Goal: Find specific page/section: Find specific page/section

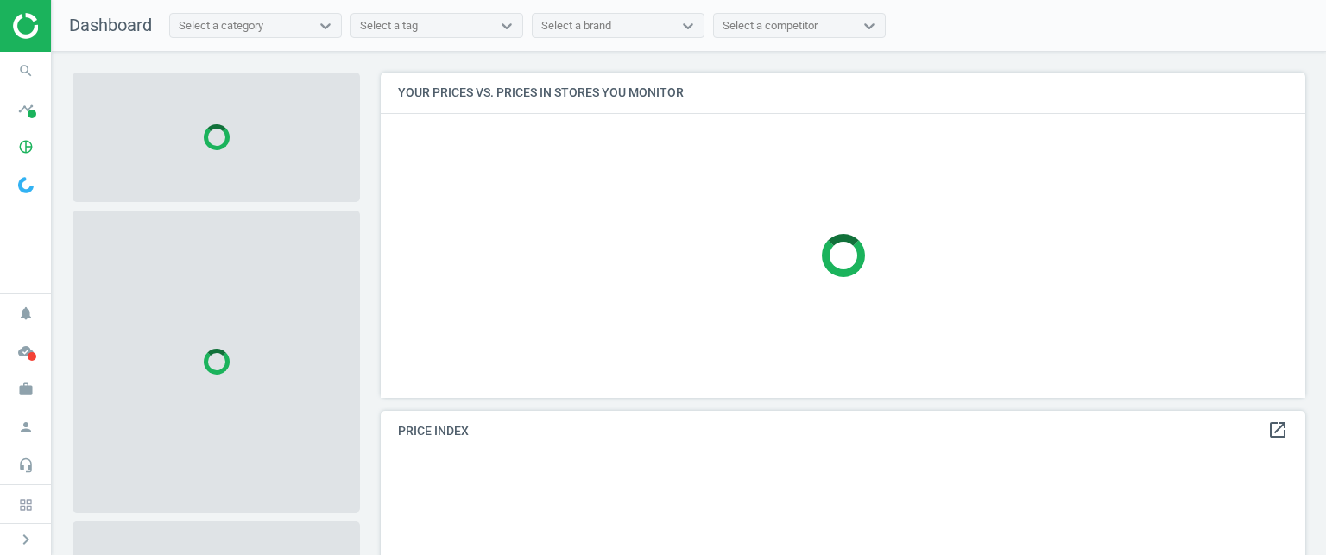
scroll to position [351, 938]
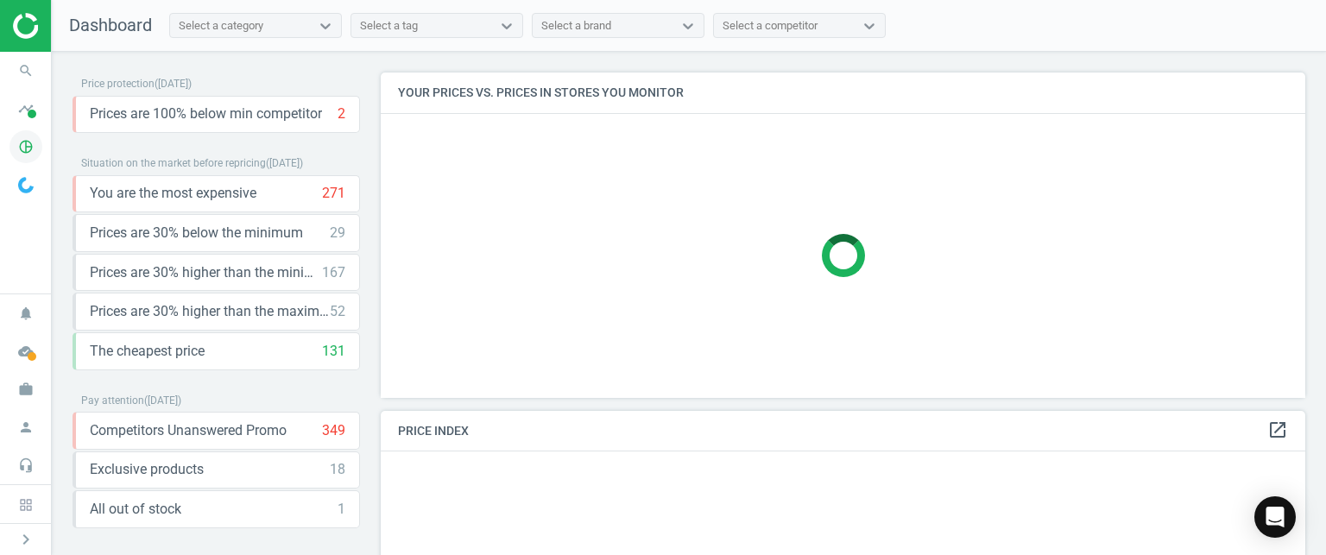
click at [28, 147] on icon "pie_chart_outlined" at bounding box center [25, 146] width 33 height 33
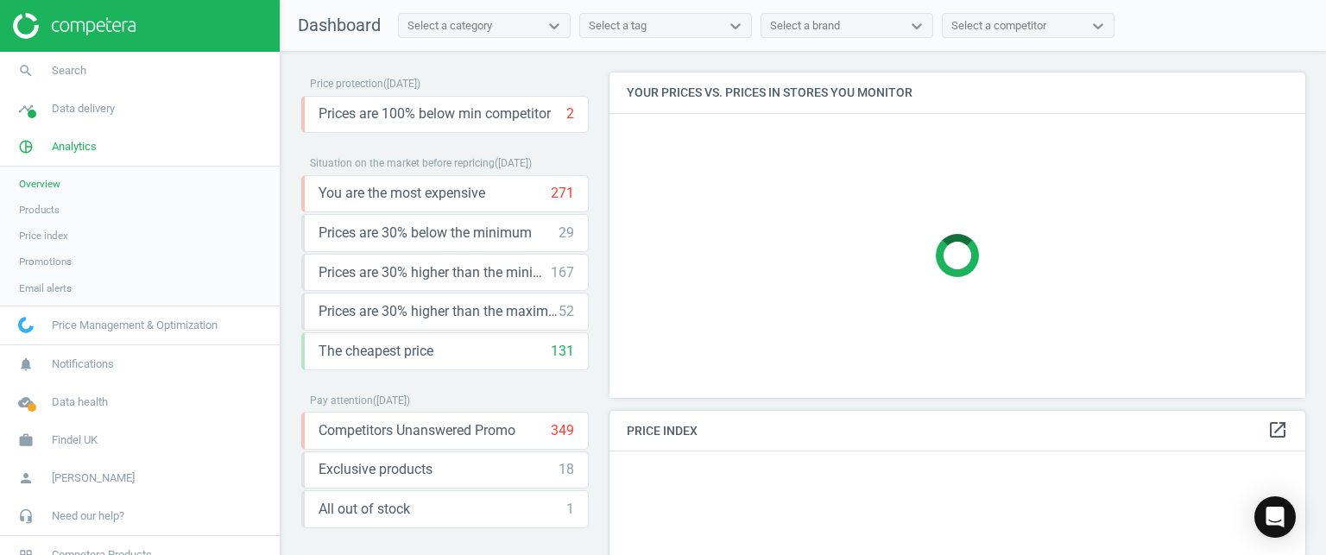
scroll to position [8, 9]
click at [41, 212] on span "Products" at bounding box center [39, 210] width 41 height 14
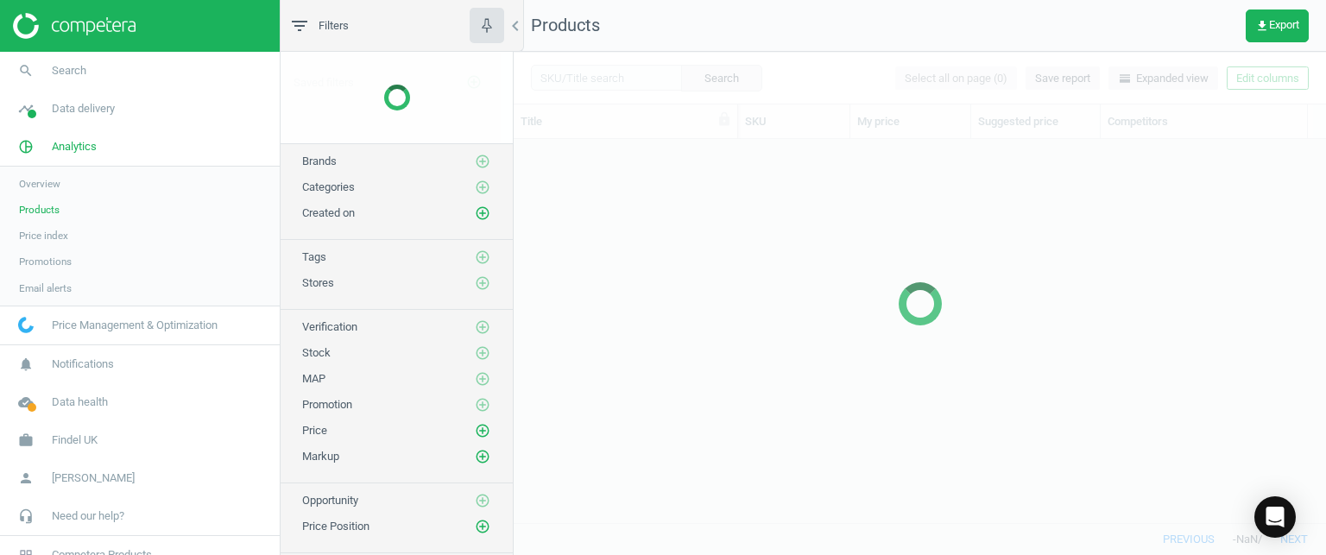
scroll to position [358, 800]
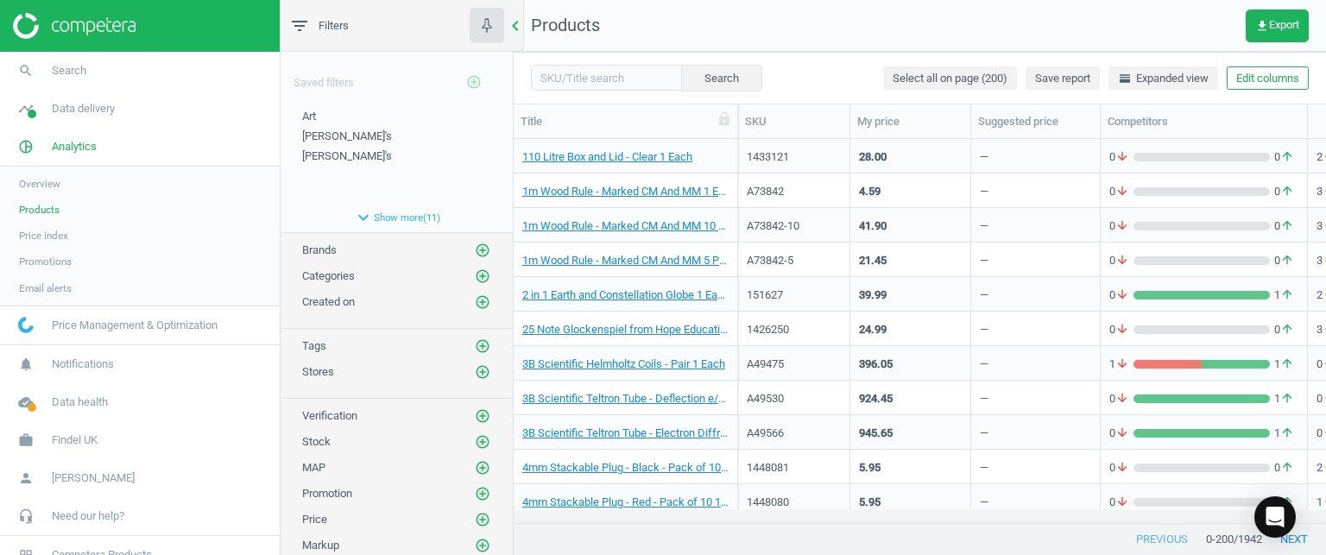
click at [512, 28] on icon "chevron_left" at bounding box center [515, 26] width 21 height 21
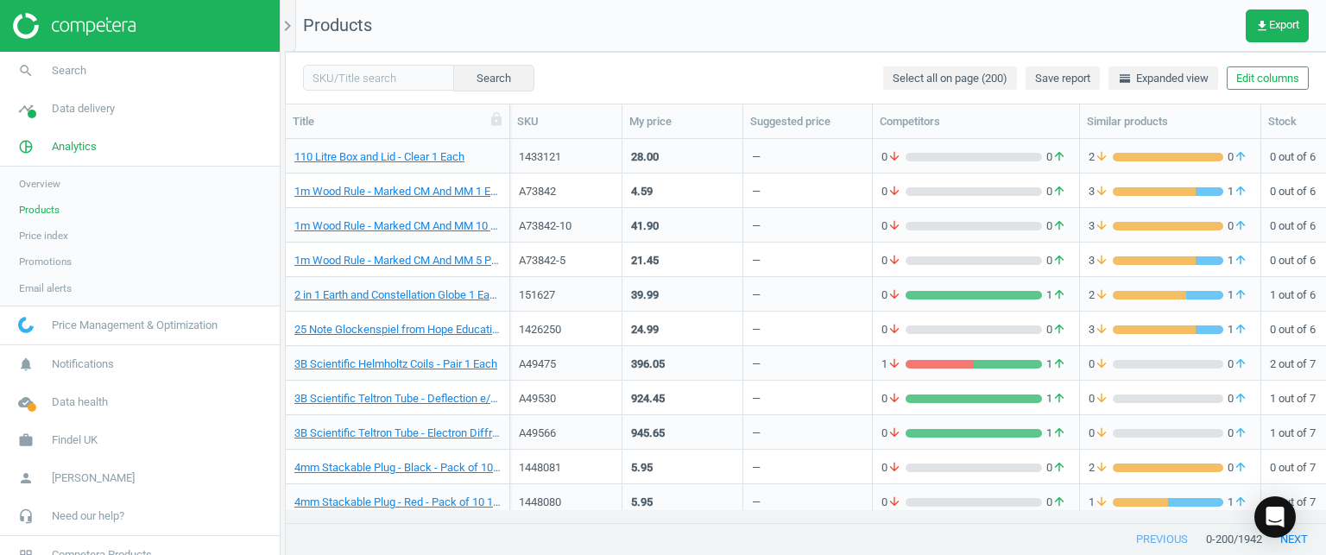
scroll to position [358, 1028]
click at [370, 74] on input "text" at bounding box center [378, 78] width 151 height 26
type input "140378"
click at [485, 87] on button "Search" at bounding box center [493, 78] width 81 height 26
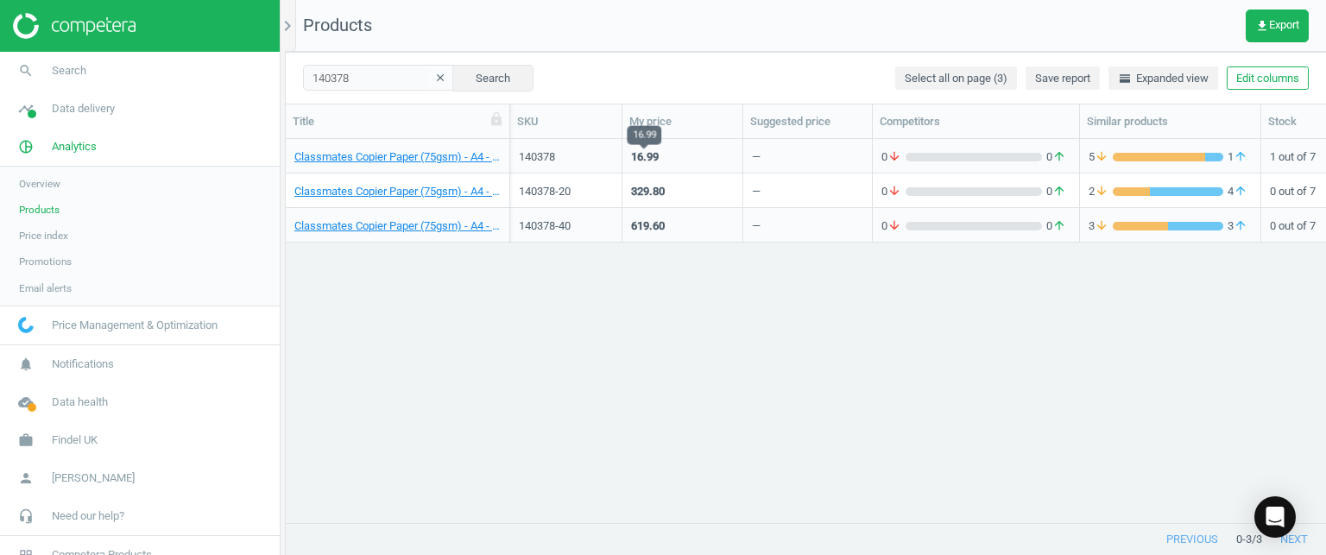
click at [648, 161] on div "16.99" at bounding box center [645, 157] width 28 height 16
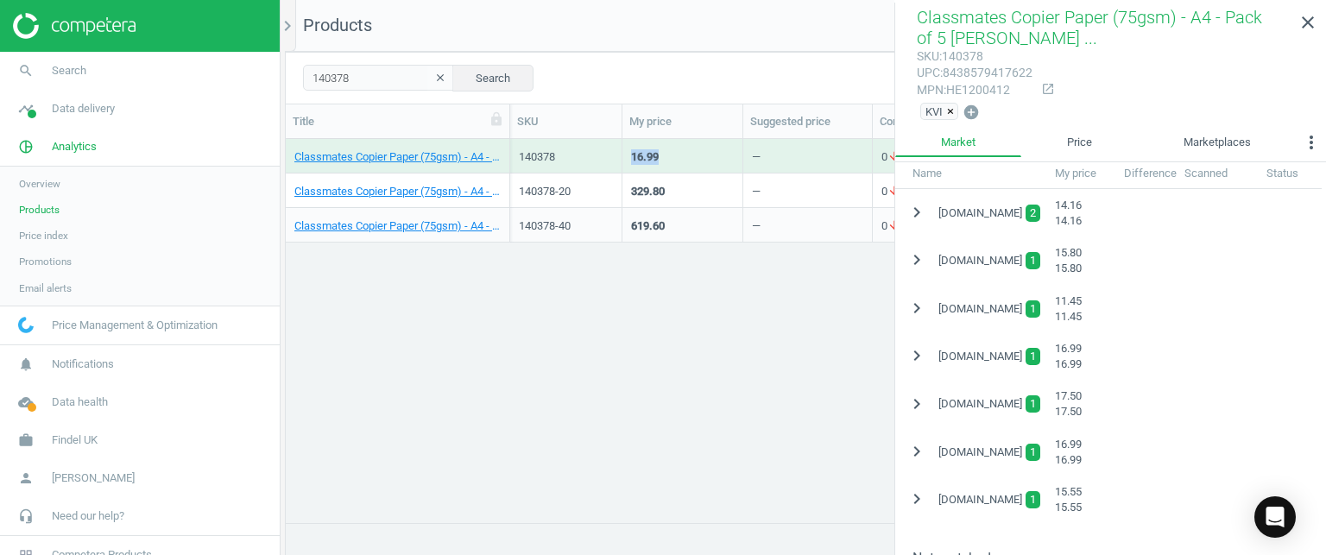
scroll to position [432, 0]
